Goal: Information Seeking & Learning: Learn about a topic

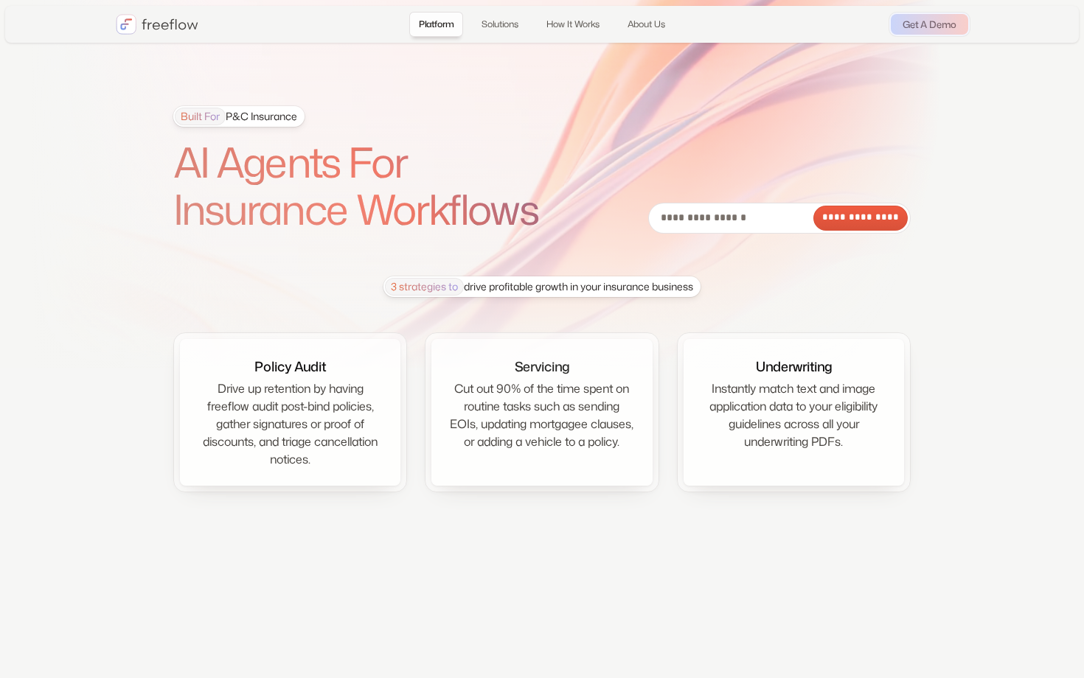
click at [558, 220] on h1 "AI Agents For Insurance Workflows" at bounding box center [375, 186] width 405 height 95
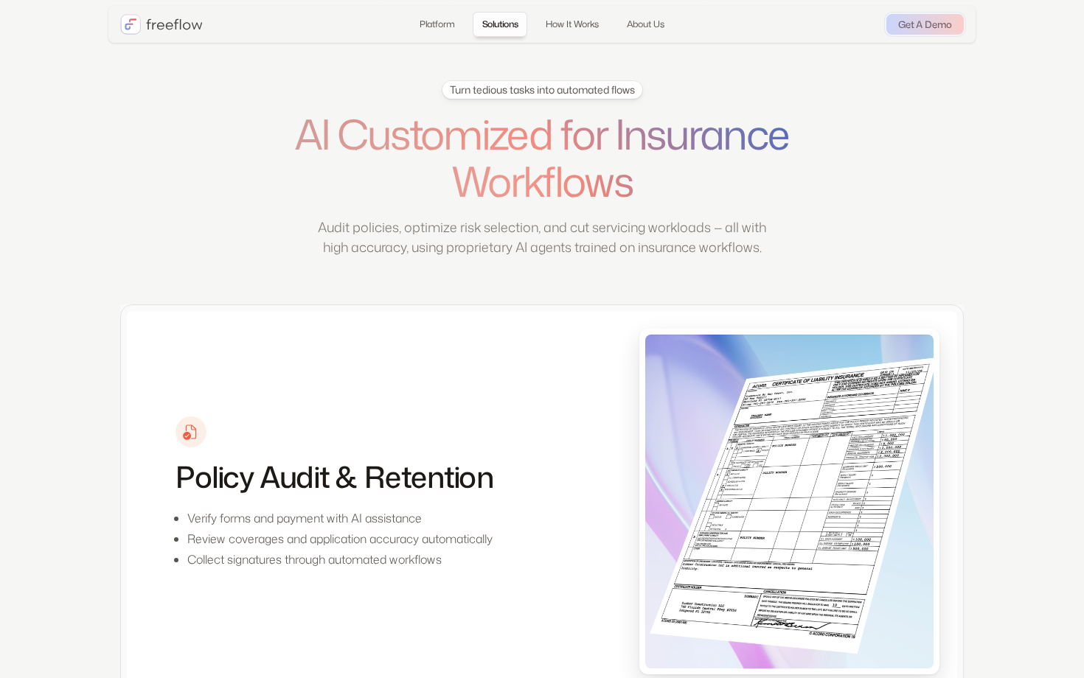
scroll to position [557, 0]
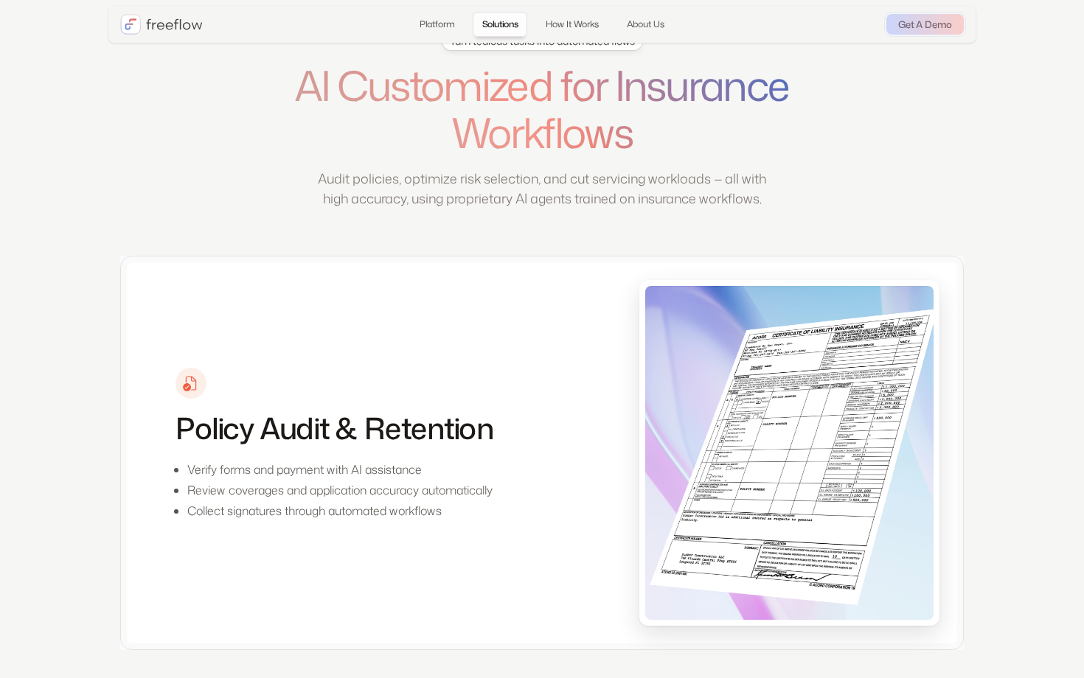
click at [610, 234] on div "Turn tedious tasks into automated flows AI Customized for Insurance Workflows A…" at bounding box center [541, 143] width 843 height 223
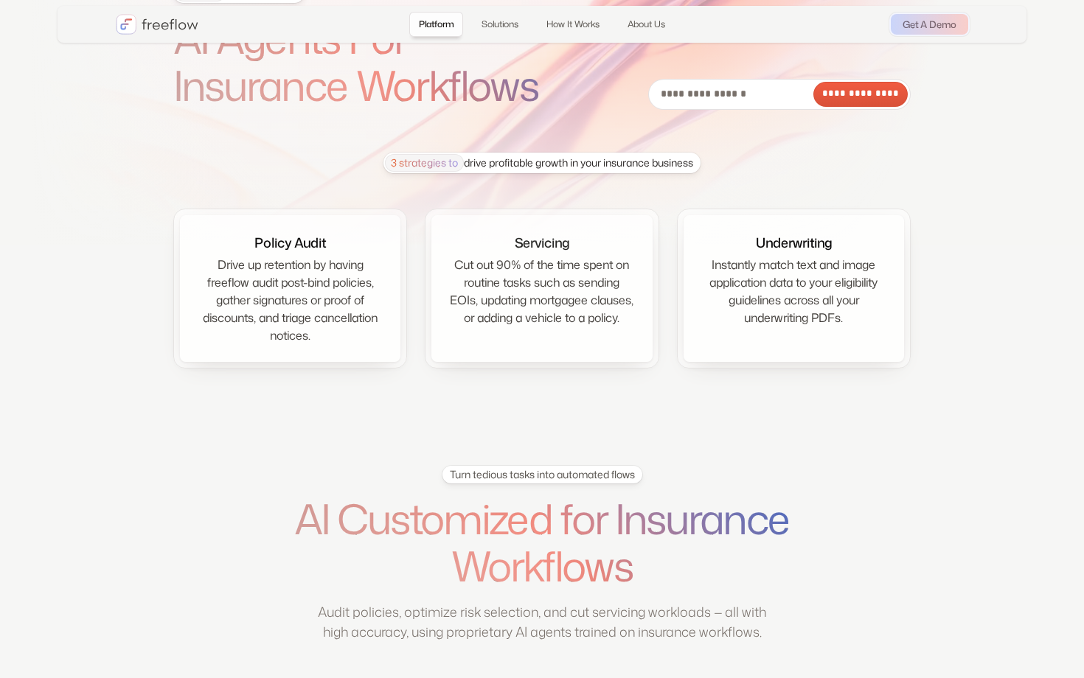
scroll to position [0, 0]
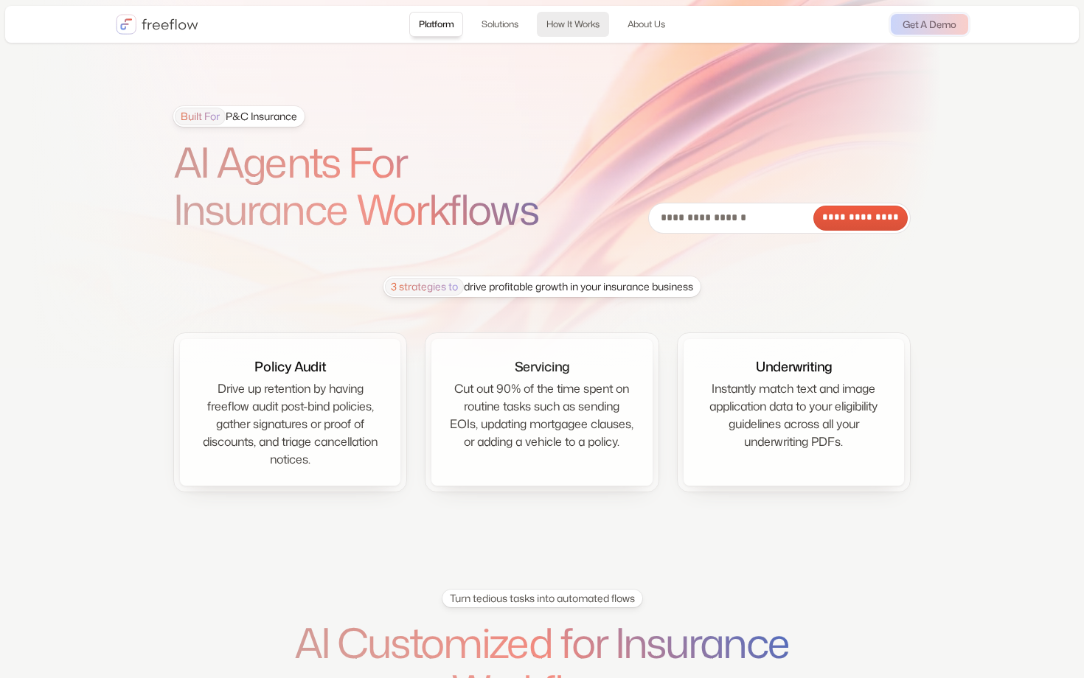
click at [562, 31] on link "How It Works" at bounding box center [573, 24] width 72 height 25
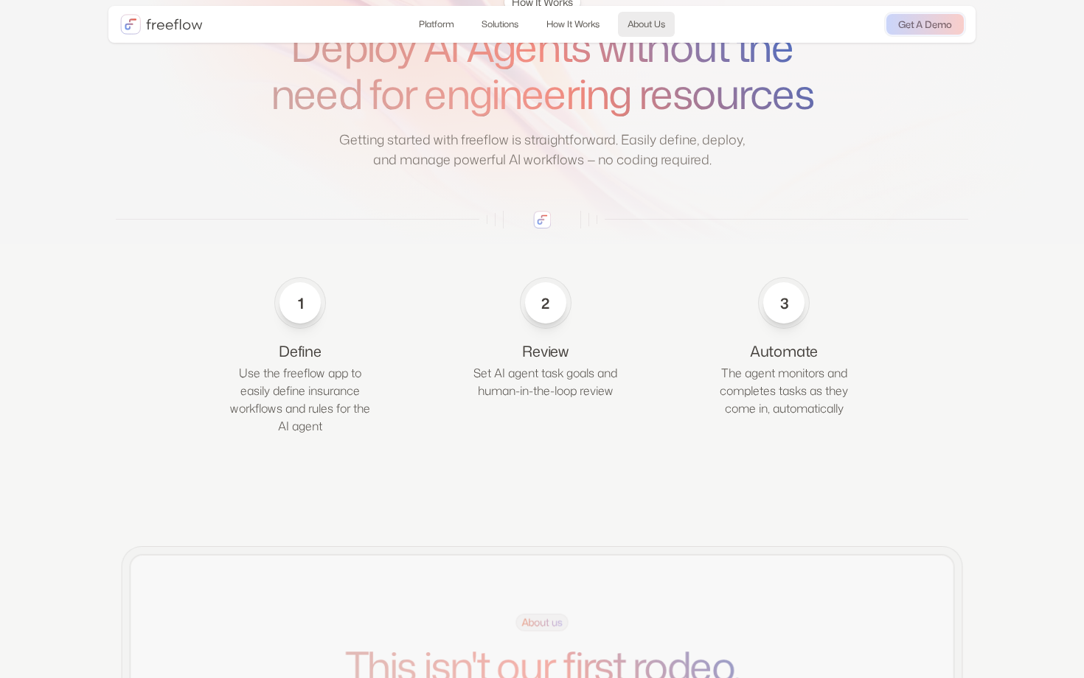
click at [645, 28] on link "About Us" at bounding box center [646, 24] width 57 height 25
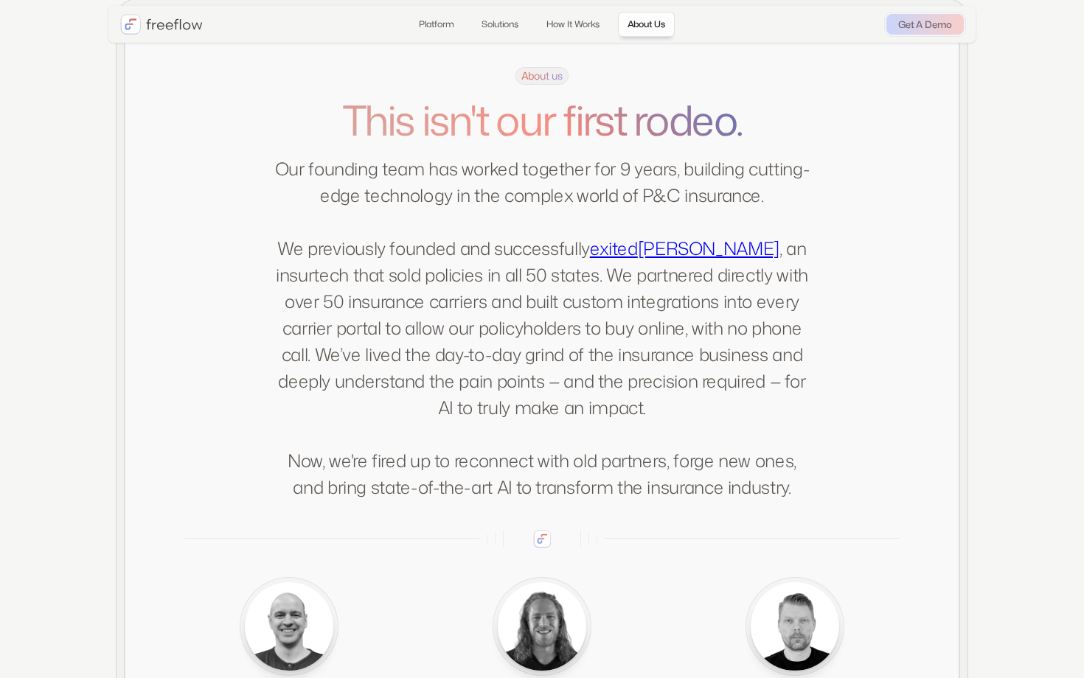
click at [753, 216] on p "Our founding team has worked together for 9 years, building cutting-edge techno…" at bounding box center [541, 328] width 537 height 345
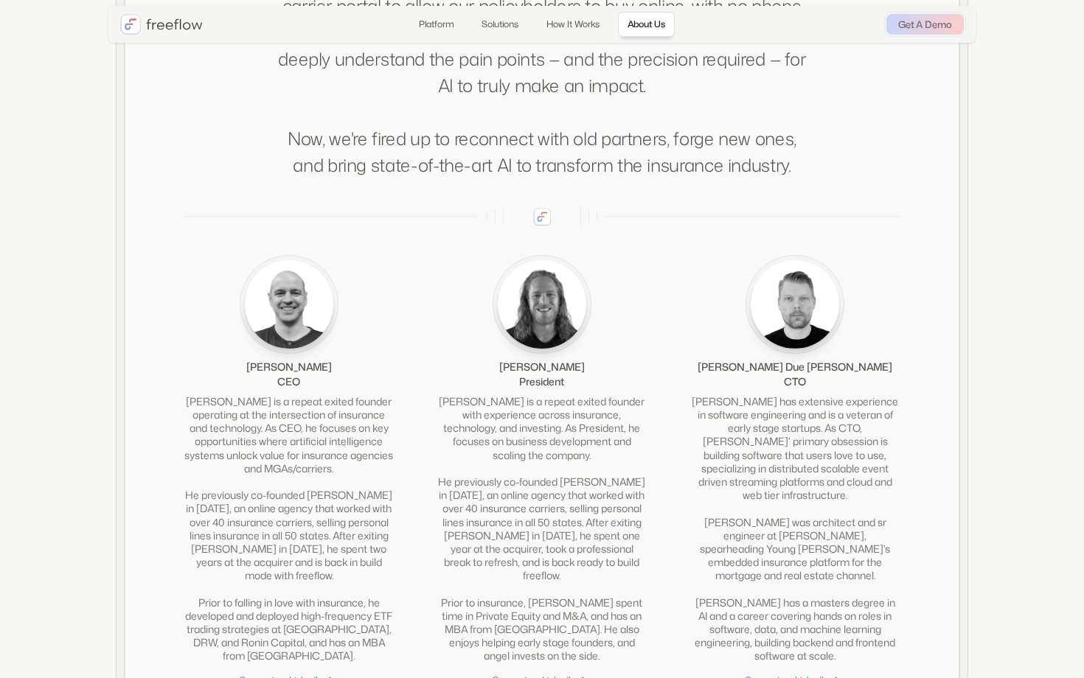
scroll to position [3248, 0]
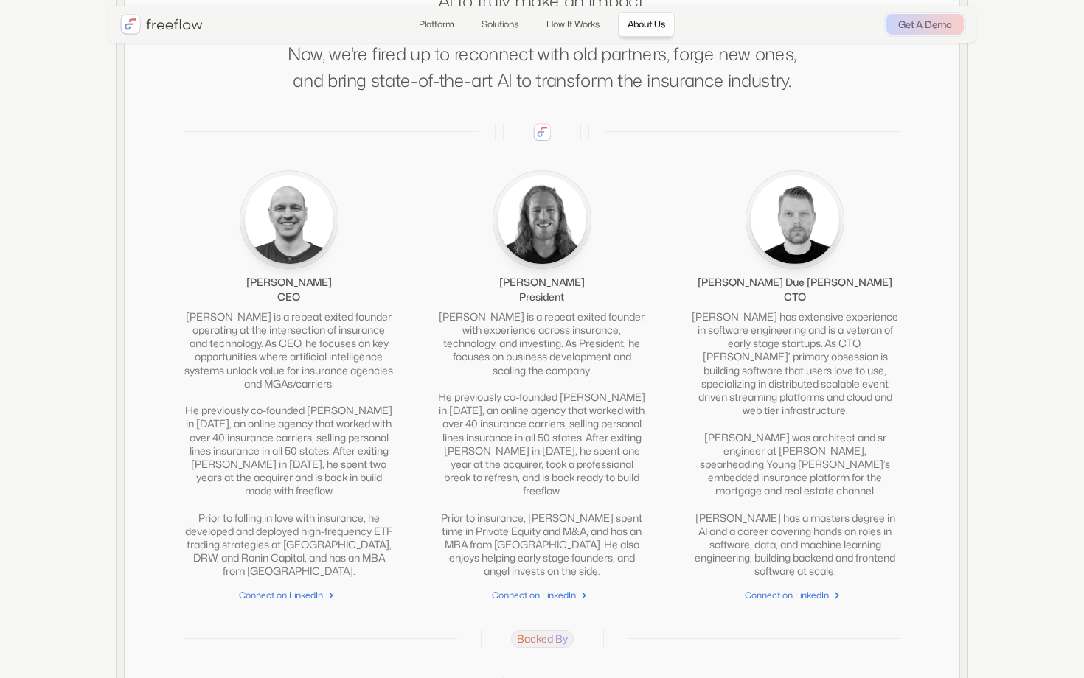
click at [575, 375] on div "David is a repeat exited founder with experience across insurance, technology, …" at bounding box center [541, 444] width 209 height 268
